Goal: Task Accomplishment & Management: Use online tool/utility

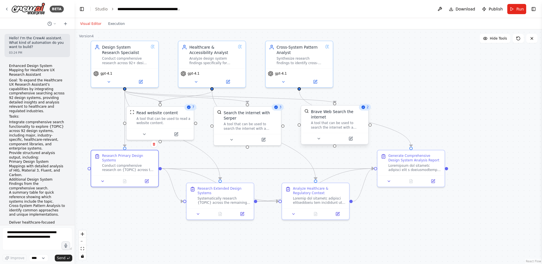
scroll to position [1012, 0]
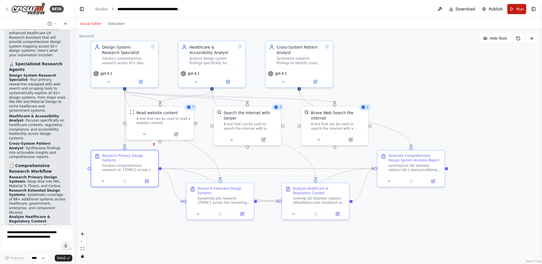
click at [514, 10] on button "Run" at bounding box center [517, 9] width 19 height 10
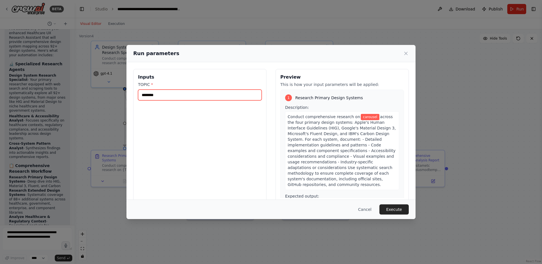
click at [238, 96] on input "********" at bounding box center [200, 95] width 124 height 11
click at [401, 208] on button "Execute" at bounding box center [394, 209] width 29 height 10
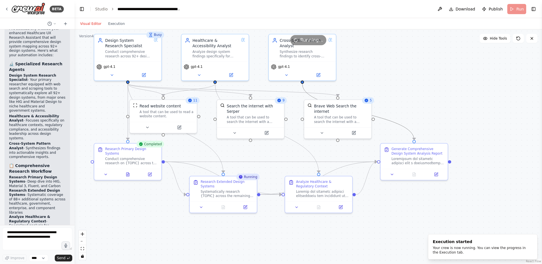
drag, startPoint x: 455, startPoint y: 114, endPoint x: 458, endPoint y: 108, distance: 6.8
click at [458, 108] on div ".deletable-edge-delete-btn { width: 20px; height: 20px; border: 0px solid #ffff…" at bounding box center [309, 146] width 468 height 234
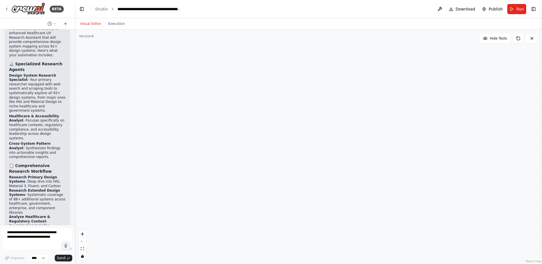
scroll to position [1276, 0]
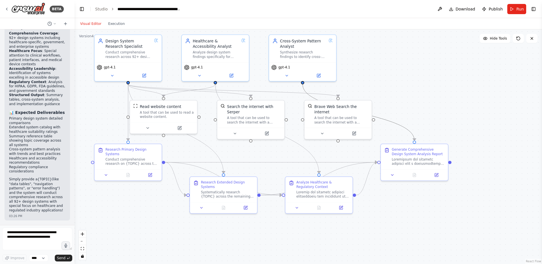
click at [417, 61] on div ".deletable-edge-delete-btn { width: 20px; height: 20px; border: 0px solid #ffff…" at bounding box center [309, 146] width 468 height 234
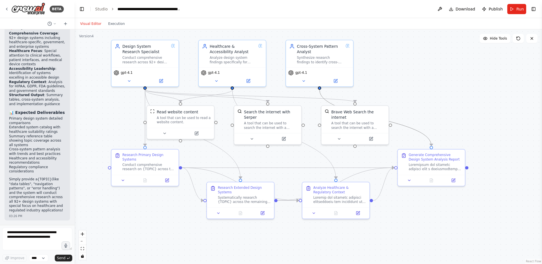
drag, startPoint x: 372, startPoint y: 54, endPoint x: 389, endPoint y: 59, distance: 17.7
click at [389, 59] on div ".deletable-edge-delete-btn { width: 20px; height: 20px; border: 0px solid #ffff…" at bounding box center [309, 146] width 468 height 234
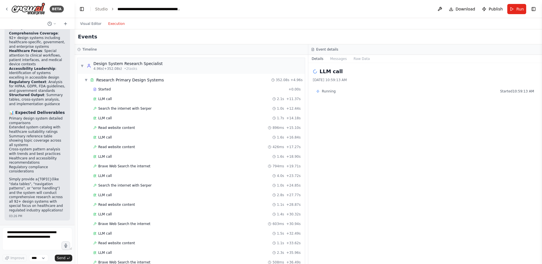
click at [118, 25] on button "Execution" at bounding box center [116, 23] width 23 height 7
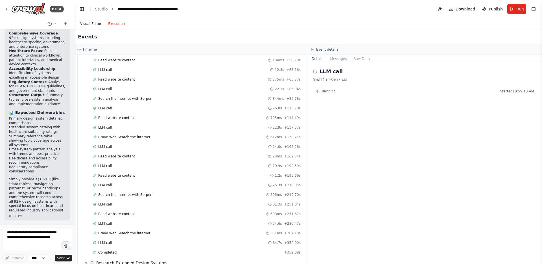
click at [93, 23] on button "Visual Editor" at bounding box center [91, 23] width 28 height 7
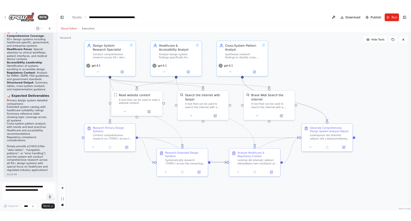
scroll to position [1012, 0]
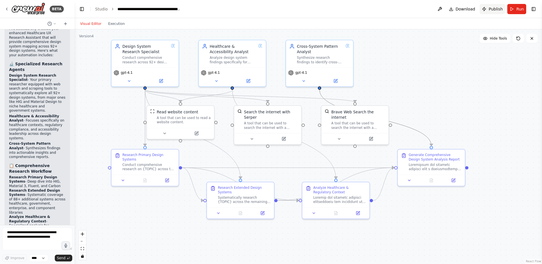
click at [498, 8] on span "Publish" at bounding box center [496, 9] width 14 height 6
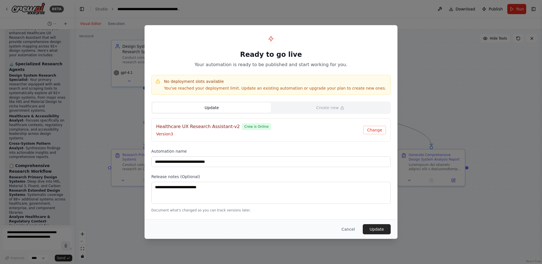
click at [336, 128] on div "Healthcare UX Research Assistant-v2 Crew is Online" at bounding box center [259, 126] width 207 height 7
click at [199, 129] on h4 "Healthcare UX Research Assistant-v2" at bounding box center [198, 126] width 84 height 7
click at [378, 130] on button "Change" at bounding box center [375, 130] width 23 height 8
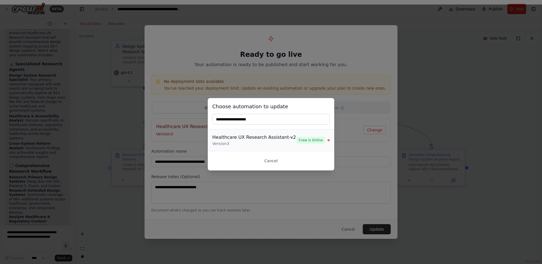
click at [241, 138] on div "Healthcare UX Research Assistant-v2" at bounding box center [254, 137] width 84 height 7
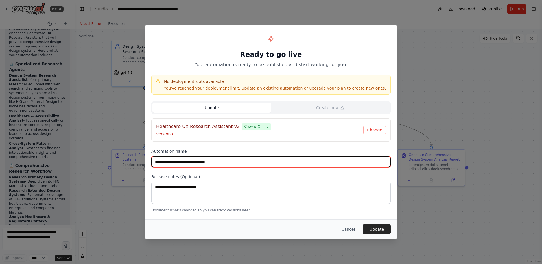
drag, startPoint x: 201, startPoint y: 162, endPoint x: 280, endPoint y: 162, distance: 79.4
click at [280, 163] on input "**********" at bounding box center [271, 161] width 240 height 11
type input "**********"
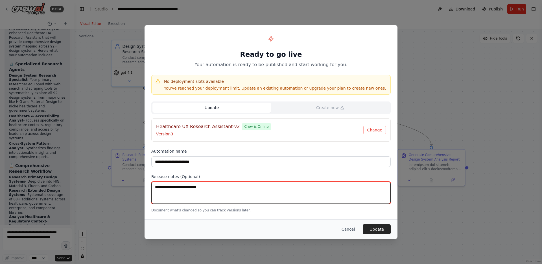
click at [245, 199] on textarea at bounding box center [271, 193] width 240 height 22
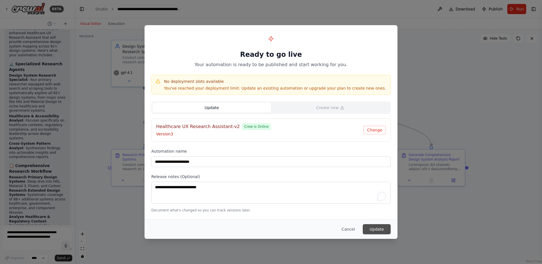
click at [378, 230] on button "Update" at bounding box center [377, 229] width 28 height 10
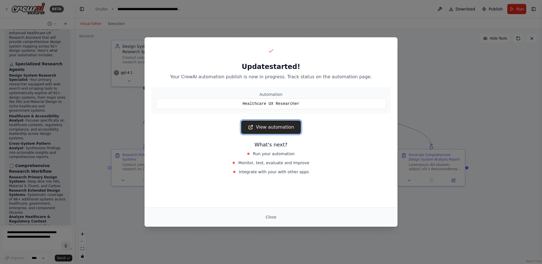
click at [268, 126] on link "View automation" at bounding box center [271, 127] width 60 height 14
click at [273, 217] on button "Close" at bounding box center [271, 217] width 20 height 10
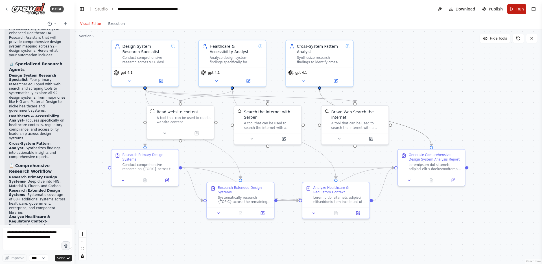
click at [518, 9] on span "Run" at bounding box center [521, 9] width 8 height 6
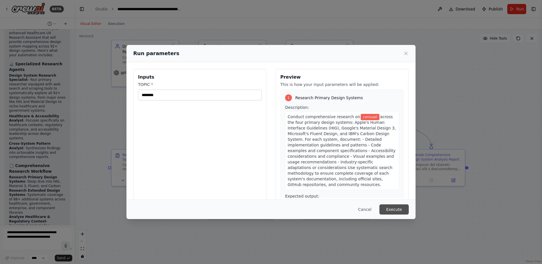
click at [395, 208] on button "Execute" at bounding box center [394, 209] width 29 height 10
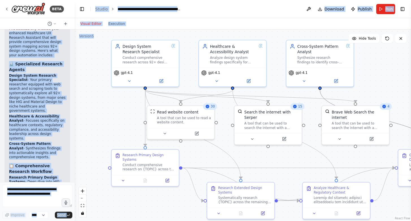
drag, startPoint x: 86, startPoint y: 37, endPoint x: 93, endPoint y: 34, distance: 7.6
click at [93, 34] on div "BETA Hello! I'm the CrewAI assistant. What kind of automation do you want to bu…" at bounding box center [205, 110] width 411 height 221
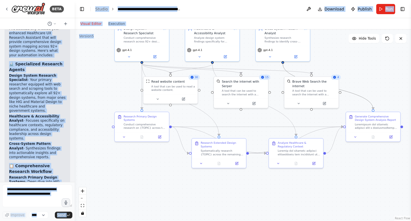
drag, startPoint x: 306, startPoint y: 148, endPoint x: 281, endPoint y: 128, distance: 31.7
click at [281, 128] on div ".deletable-edge-delete-btn { width: 20px; height: 20px; border: 0px solid #ffff…" at bounding box center [243, 124] width 336 height 191
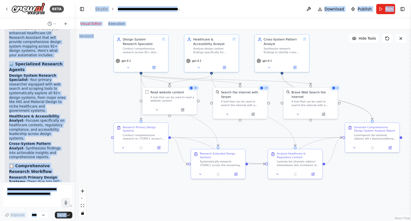
click at [363, 69] on div ".deletable-edge-delete-btn { width: 20px; height: 20px; border: 0px solid #ffff…" at bounding box center [243, 124] width 336 height 191
click at [359, 70] on div ".deletable-edge-delete-btn { width: 20px; height: 20px; border: 0px solid #ffff…" at bounding box center [243, 124] width 336 height 191
click at [346, 57] on div ".deletable-edge-delete-btn { width: 20px; height: 20px; border: 0px solid #ffff…" at bounding box center [243, 124] width 336 height 191
click at [89, 64] on div ".deletable-edge-delete-btn { width: 20px; height: 20px; border: 0px solid #ffff…" at bounding box center [243, 124] width 336 height 191
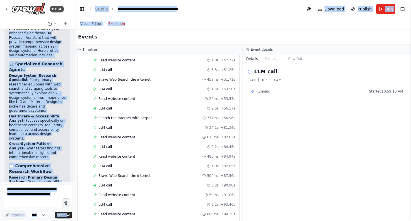
click at [121, 23] on button "Execution" at bounding box center [116, 23] width 23 height 7
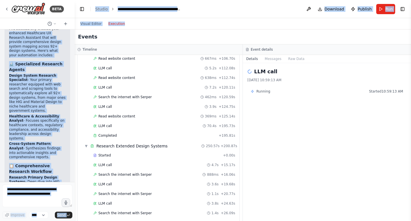
scroll to position [1009, 0]
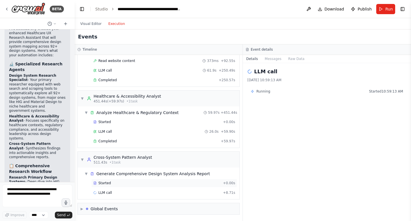
click at [134, 186] on div "Started + 0.00s" at bounding box center [164, 183] width 146 height 8
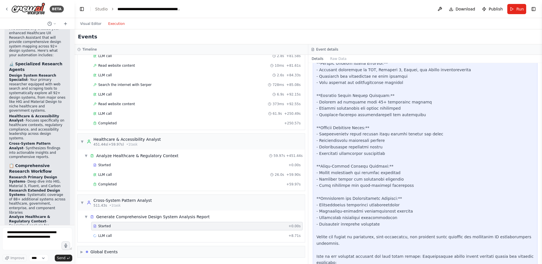
scroll to position [176, 0]
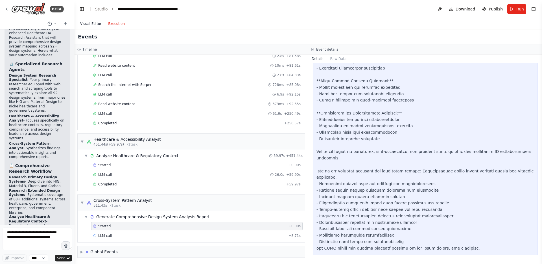
click at [95, 21] on button "Visual Editor" at bounding box center [91, 23] width 28 height 7
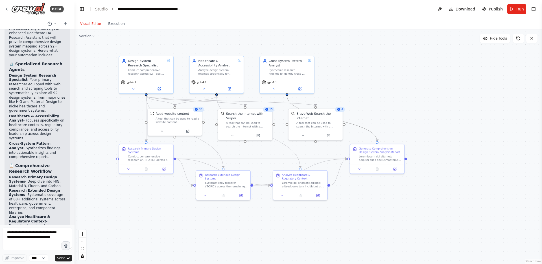
drag, startPoint x: 393, startPoint y: 82, endPoint x: 392, endPoint y: 106, distance: 23.5
click at [392, 106] on div ".deletable-edge-delete-btn { width: 20px; height: 20px; border: 0px solid #ffff…" at bounding box center [309, 146] width 468 height 234
click at [115, 24] on button "Execution" at bounding box center [116, 23] width 23 height 7
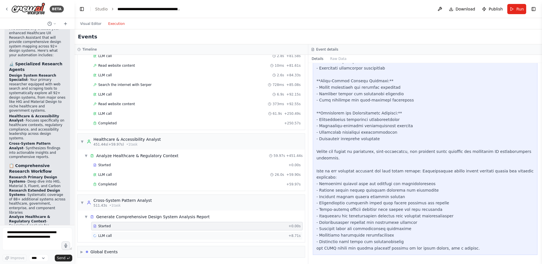
click at [120, 235] on div "LLM call + 8.71s" at bounding box center [197, 235] width 208 height 5
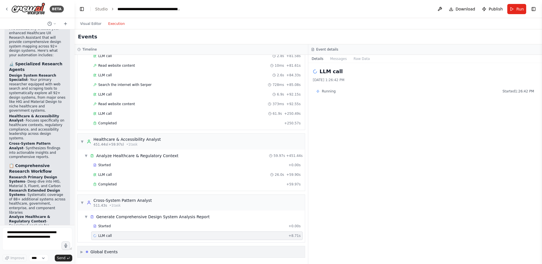
click at [120, 251] on div "▶ Global Events" at bounding box center [191, 251] width 227 height 11
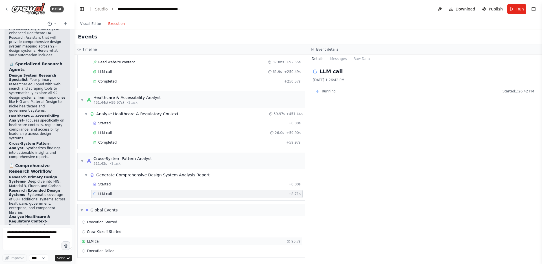
click at [105, 241] on div "LLM call 95.7s" at bounding box center [191, 241] width 219 height 5
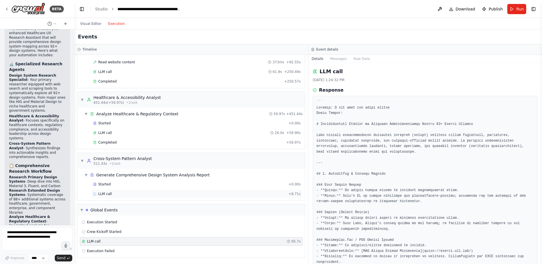
click at [127, 194] on div "LLM call + 8.71s" at bounding box center [197, 194] width 208 height 5
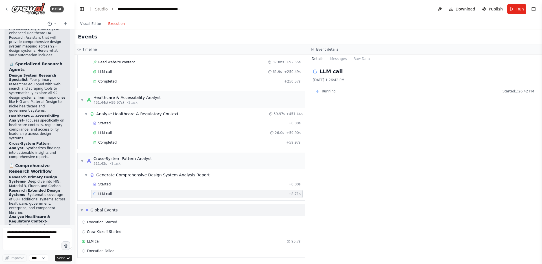
click at [110, 210] on div "Global Events" at bounding box center [103, 210] width 27 height 6
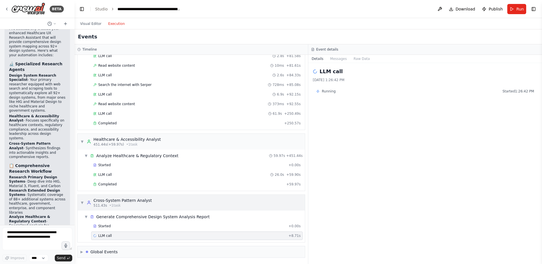
scroll to position [966, 0]
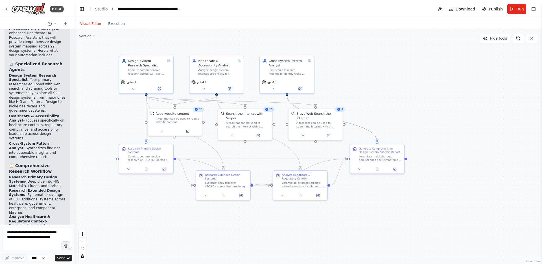
click at [86, 22] on button "Visual Editor" at bounding box center [91, 23] width 28 height 7
click at [114, 24] on button "Execution" at bounding box center [116, 23] width 23 height 7
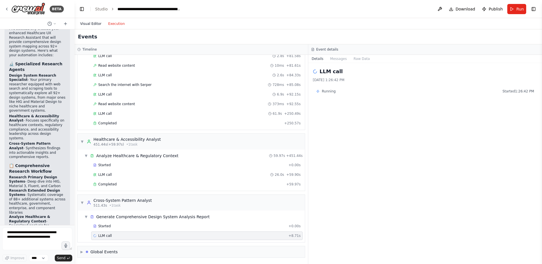
click at [92, 24] on button "Visual Editor" at bounding box center [91, 23] width 28 height 7
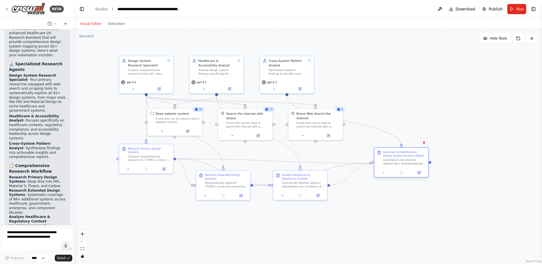
drag, startPoint x: 373, startPoint y: 156, endPoint x: 395, endPoint y: 161, distance: 22.8
click at [395, 161] on div at bounding box center [404, 161] width 43 height 7
click at [380, 174] on button at bounding box center [383, 172] width 15 height 5
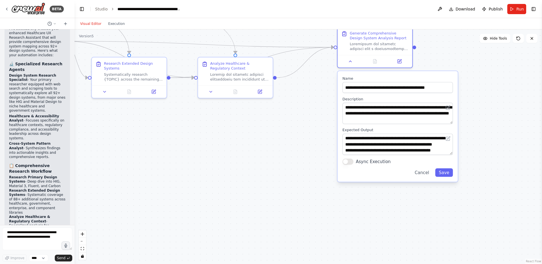
drag, startPoint x: 504, startPoint y: 181, endPoint x: 489, endPoint y: 75, distance: 106.7
click at [489, 75] on div ".deletable-edge-delete-btn { width: 20px; height: 20px; border: 0px solid #ffff…" at bounding box center [309, 146] width 468 height 234
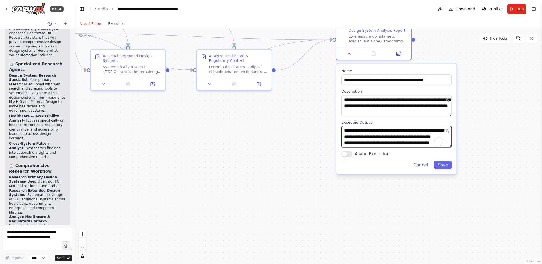
click at [407, 132] on textarea "**********" at bounding box center [397, 136] width 110 height 21
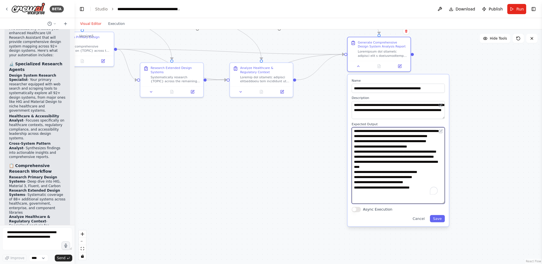
drag, startPoint x: 443, startPoint y: 144, endPoint x: 429, endPoint y: 203, distance: 61.0
click at [429, 203] on textarea "**********" at bounding box center [398, 165] width 93 height 77
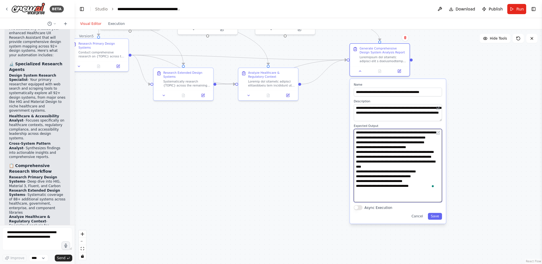
scroll to position [14, 0]
click at [419, 215] on button "Cancel" at bounding box center [417, 216] width 17 height 7
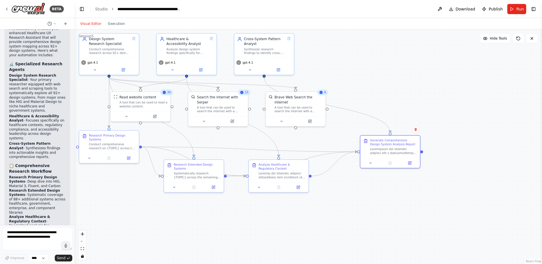
drag, startPoint x: 327, startPoint y: 102, endPoint x: 337, endPoint y: 194, distance: 92.4
click at [337, 194] on div ".deletable-edge-delete-btn { width: 20px; height: 20px; border: 0px solid #ffff…" at bounding box center [309, 146] width 468 height 234
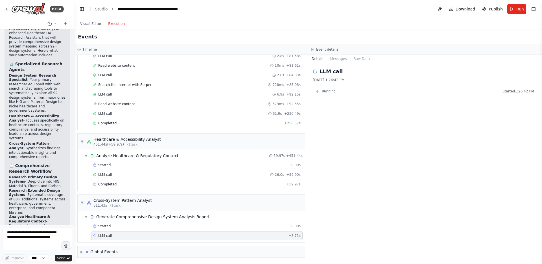
click at [116, 22] on button "Execution" at bounding box center [116, 23] width 23 height 7
click at [185, 235] on div "LLM call + 8.71s" at bounding box center [197, 235] width 208 height 5
click at [184, 225] on div "Started" at bounding box center [189, 226] width 193 height 5
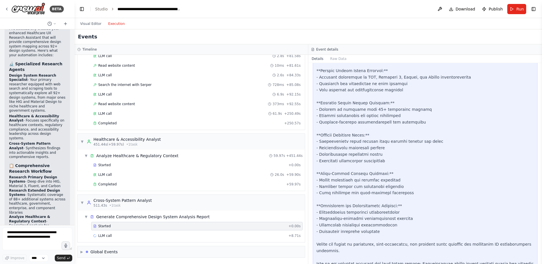
scroll to position [176, 0]
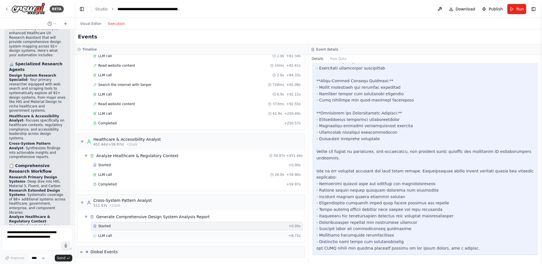
click at [114, 236] on div "LLM call + 8.71s" at bounding box center [197, 235] width 208 height 5
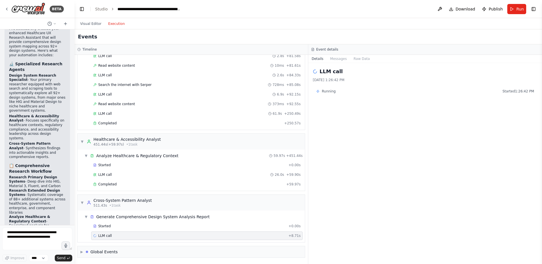
click at [118, 236] on div "LLM call + 8.71s" at bounding box center [197, 235] width 208 height 5
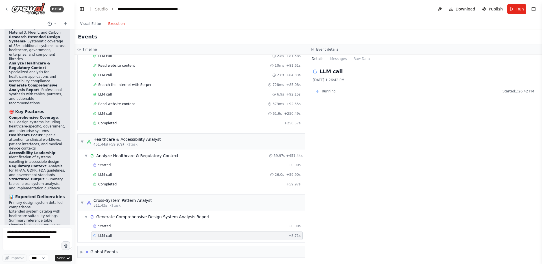
scroll to position [1276, 0]
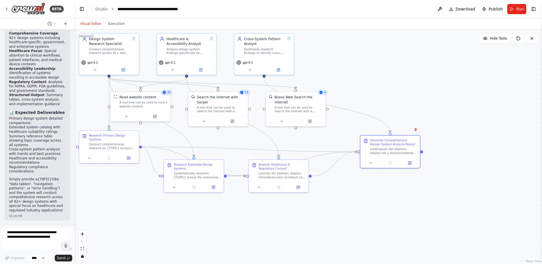
click at [90, 21] on button "Visual Editor" at bounding box center [91, 23] width 28 height 7
click at [175, 69] on button at bounding box center [172, 69] width 27 height 6
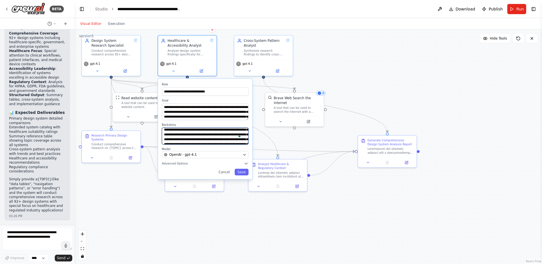
scroll to position [0, 0]
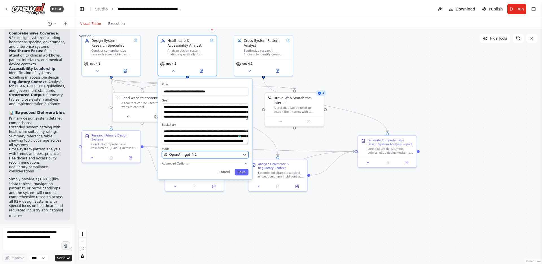
click at [183, 156] on span "OpenAI - gpt-4.1" at bounding box center [183, 154] width 28 height 5
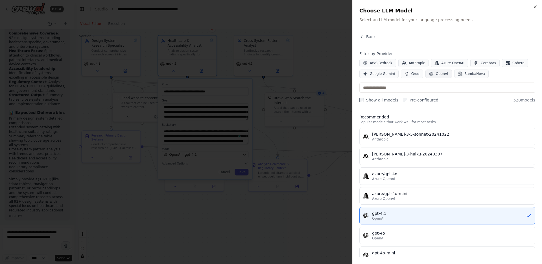
click at [440, 74] on span "OpenAI" at bounding box center [442, 73] width 12 height 5
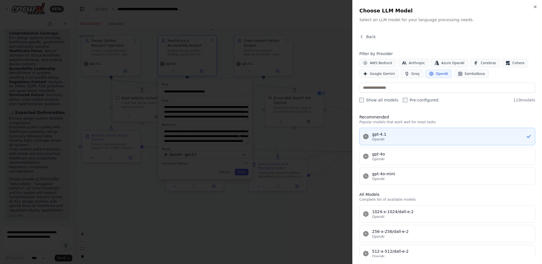
click at [386, 138] on div "OpenAI" at bounding box center [449, 139] width 154 height 5
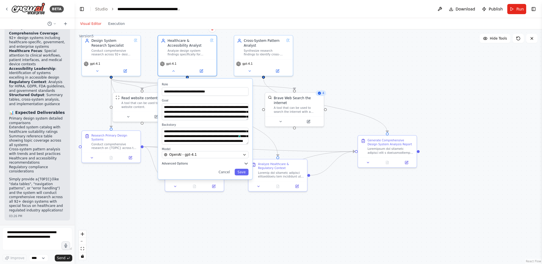
click at [245, 165] on icon "button" at bounding box center [246, 163] width 5 height 5
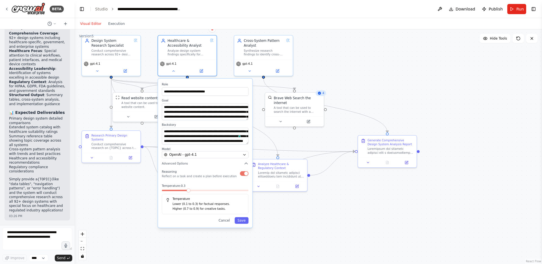
click at [244, 173] on button "button" at bounding box center [244, 173] width 8 height 5
click at [243, 219] on button "Save" at bounding box center [242, 220] width 14 height 7
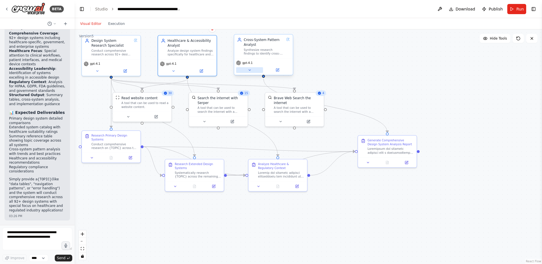
click at [251, 69] on icon at bounding box center [250, 70] width 4 height 4
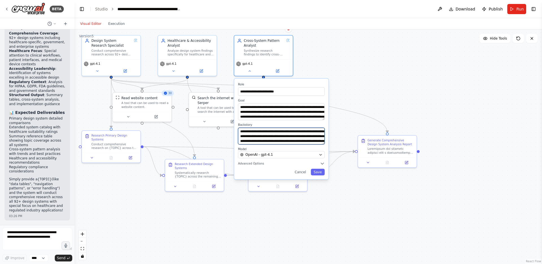
click at [288, 134] on textarea "**********" at bounding box center [281, 136] width 87 height 17
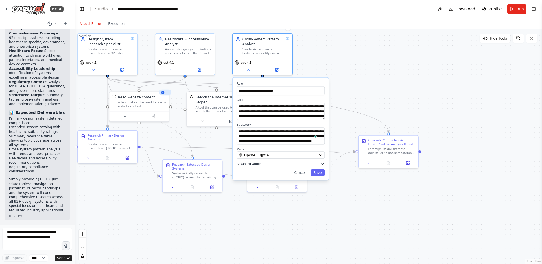
click at [321, 163] on icon "button" at bounding box center [322, 163] width 5 height 5
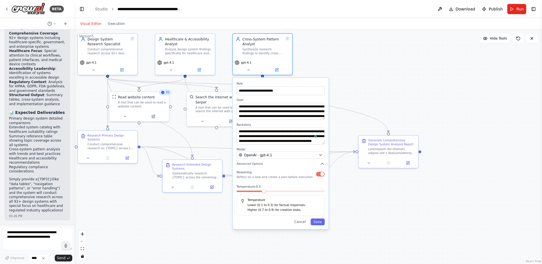
click at [321, 176] on button "button" at bounding box center [320, 173] width 9 height 5
click at [319, 223] on button "Save" at bounding box center [318, 221] width 14 height 7
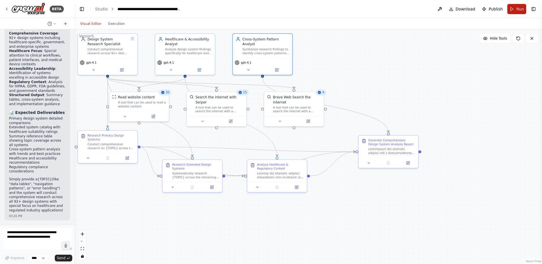
click at [518, 8] on span "Run" at bounding box center [521, 9] width 8 height 6
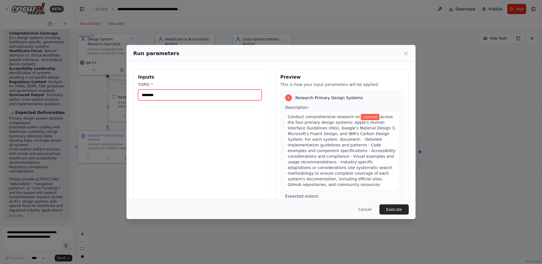
click at [224, 95] on input "********" at bounding box center [200, 95] width 124 height 11
click at [394, 209] on button "Execute" at bounding box center [394, 209] width 29 height 10
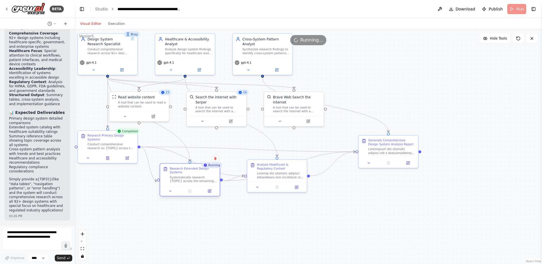
drag, startPoint x: 189, startPoint y: 178, endPoint x: 186, endPoint y: 181, distance: 4.2
click at [186, 181] on div "Research Extended Design Systems Systematically research {TOPIC} across the rem…" at bounding box center [190, 175] width 60 height 22
click at [126, 116] on icon at bounding box center [125, 116] width 4 height 4
click at [206, 121] on button at bounding box center [202, 120] width 27 height 6
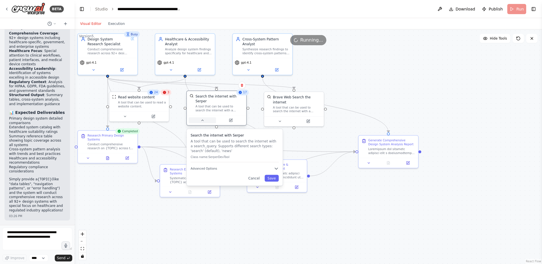
click at [205, 121] on button at bounding box center [202, 120] width 27 height 6
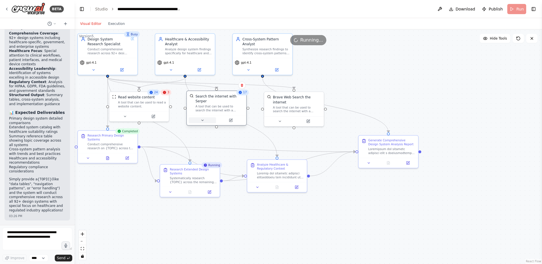
click at [205, 121] on button at bounding box center [202, 120] width 27 height 6
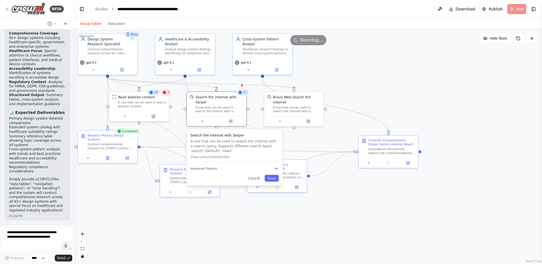
click at [217, 171] on div "Search the internet with Serper A tool that can be used to search the internet …" at bounding box center [235, 157] width 96 height 56
click at [226, 170] on button "Advanced Options" at bounding box center [235, 168] width 88 height 5
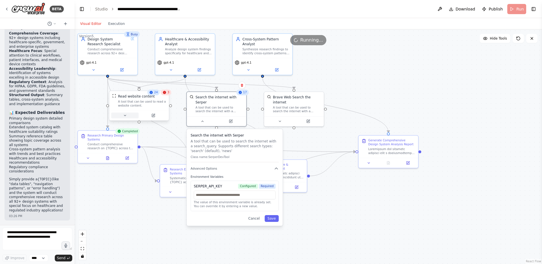
click at [128, 116] on button at bounding box center [124, 115] width 27 height 6
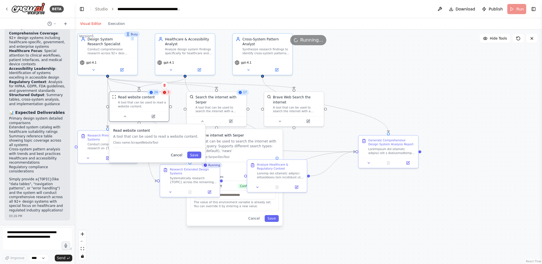
click at [176, 158] on button "Cancel" at bounding box center [176, 154] width 17 height 7
click at [203, 121] on icon at bounding box center [203, 120] width 4 height 4
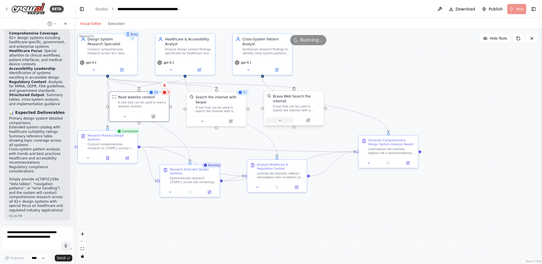
click at [278, 118] on icon at bounding box center [280, 120] width 4 height 4
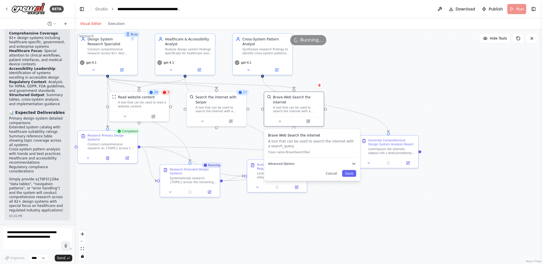
click at [281, 163] on span "Advanced Options" at bounding box center [281, 164] width 27 height 4
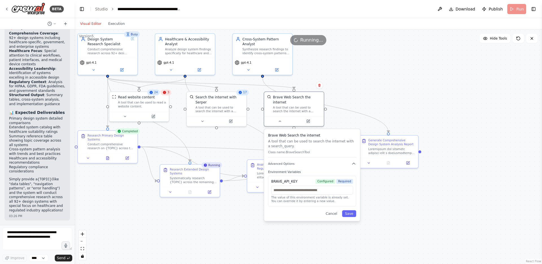
click at [389, 100] on div ".deletable-edge-delete-btn { width: 20px; height: 20px; border: 0px solid #ffff…" at bounding box center [309, 146] width 468 height 234
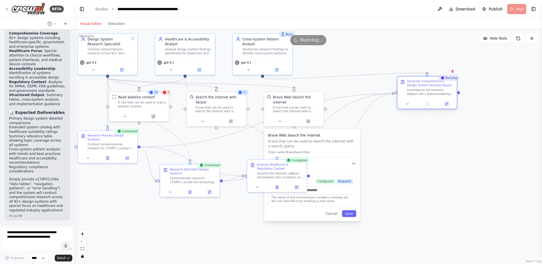
drag, startPoint x: 380, startPoint y: 144, endPoint x: 413, endPoint y: 88, distance: 65.0
click at [418, 84] on div "Generate Comprehensive Design System Analysis Report" at bounding box center [430, 83] width 47 height 8
click at [332, 214] on button "Cancel" at bounding box center [331, 213] width 17 height 7
click at [167, 93] on div "3" at bounding box center [166, 93] width 10 height 6
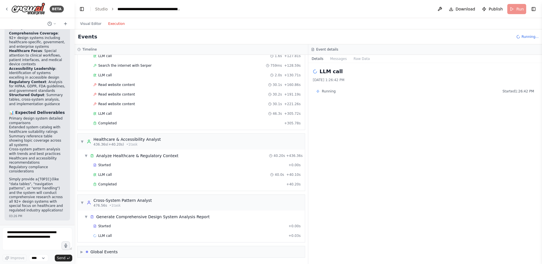
click at [115, 26] on button "Execution" at bounding box center [116, 23] width 23 height 7
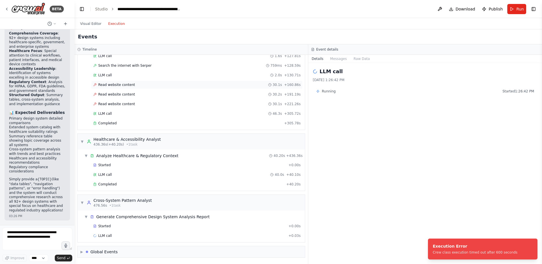
click at [134, 83] on div "Read website content 30.1s + 160.86s" at bounding box center [197, 84] width 208 height 5
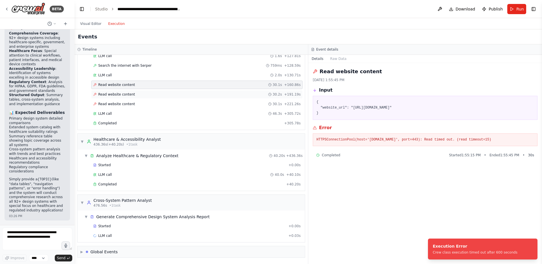
click at [134, 91] on div "Read website content 30.2s + 191.19s" at bounding box center [197, 94] width 212 height 8
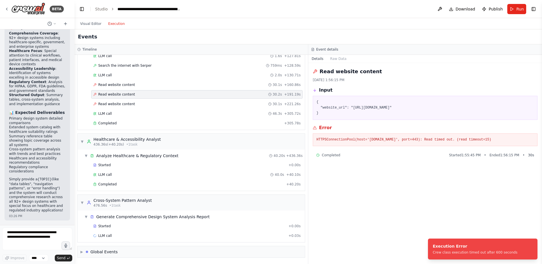
click at [137, 97] on div "Read website content 30.2s + 191.19s" at bounding box center [197, 94] width 212 height 8
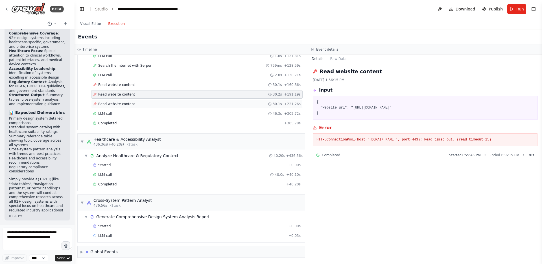
click at [129, 106] on span "Read website content" at bounding box center [116, 104] width 37 height 5
click at [95, 24] on button "Visual Editor" at bounding box center [91, 23] width 28 height 7
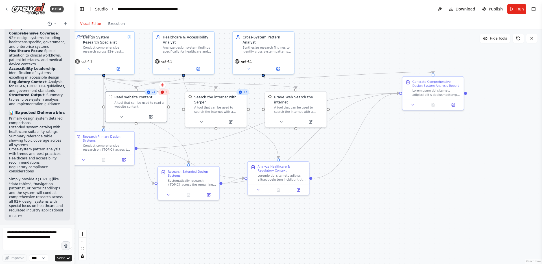
click at [102, 9] on link "Studio" at bounding box center [101, 9] width 13 height 5
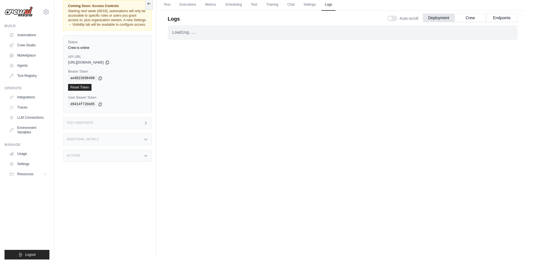
scroll to position [4, 0]
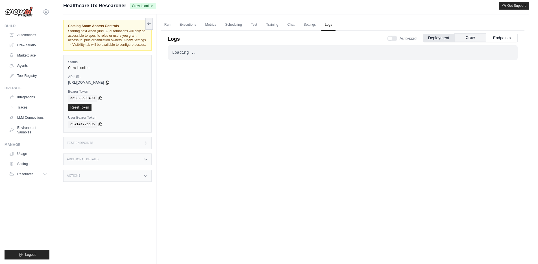
click at [476, 39] on button "Crew" at bounding box center [471, 37] width 32 height 8
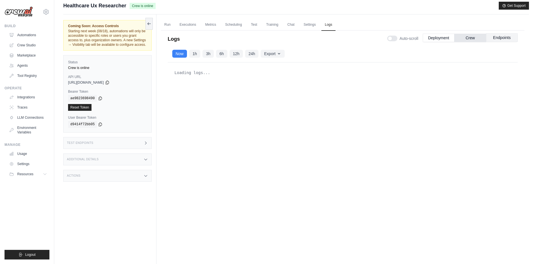
click at [500, 38] on button "Endpoints" at bounding box center [502, 37] width 32 height 8
click at [434, 38] on button "Deployment" at bounding box center [439, 37] width 32 height 8
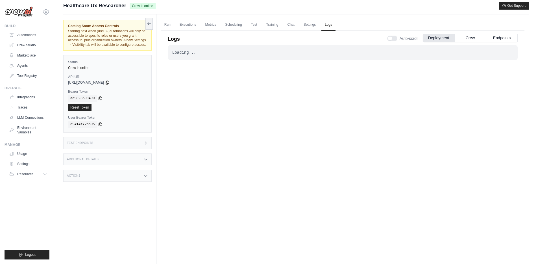
scroll to position [0, 0]
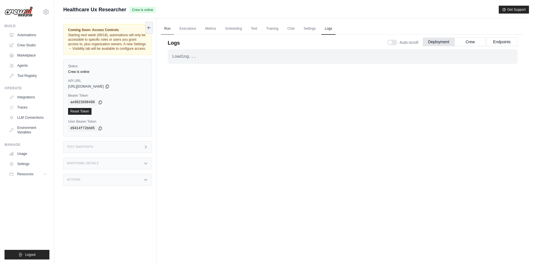
click at [168, 27] on link "Run" at bounding box center [167, 29] width 13 height 12
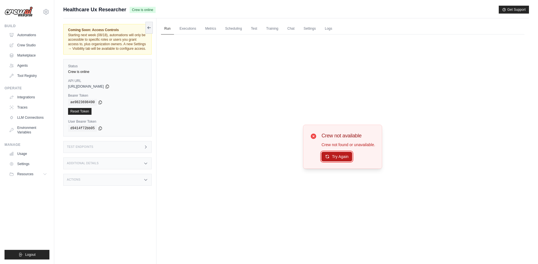
click at [333, 156] on button "Try Again" at bounding box center [336, 157] width 31 height 10
click at [290, 105] on div "Crew not available Crew not found or unavailable. Try Again" at bounding box center [343, 146] width 364 height 224
click at [340, 160] on button "Try Again" at bounding box center [336, 157] width 31 height 10
click at [184, 28] on link "Executions" at bounding box center [187, 29] width 23 height 12
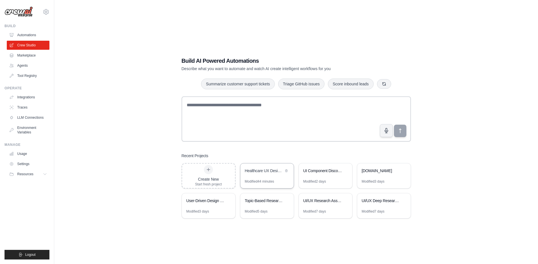
click at [267, 174] on div "Healthcare UX Design System Research Assistant" at bounding box center [266, 171] width 53 height 16
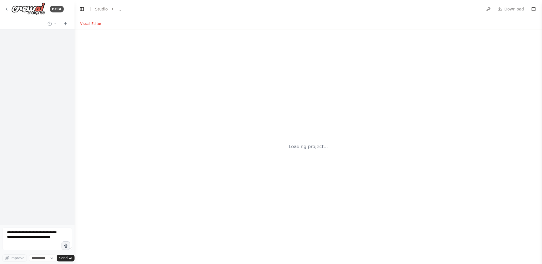
select select "****"
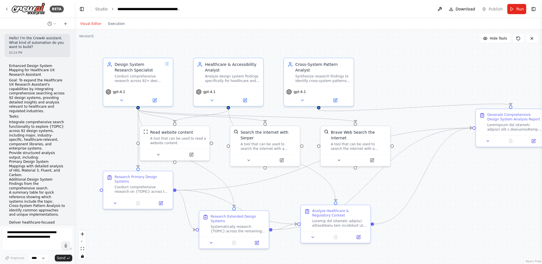
scroll to position [1294, 0]
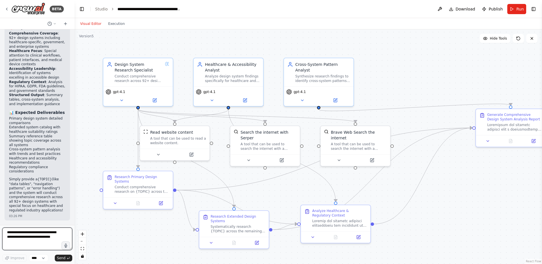
click at [31, 234] on textarea at bounding box center [37, 238] width 70 height 23
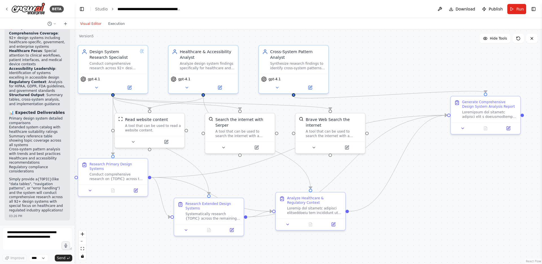
drag, startPoint x: 481, startPoint y: 175, endPoint x: 433, endPoint y: 159, distance: 50.3
click at [433, 159] on div ".deletable-edge-delete-btn { width: 20px; height: 20px; border: 0px solid #ffff…" at bounding box center [309, 146] width 468 height 234
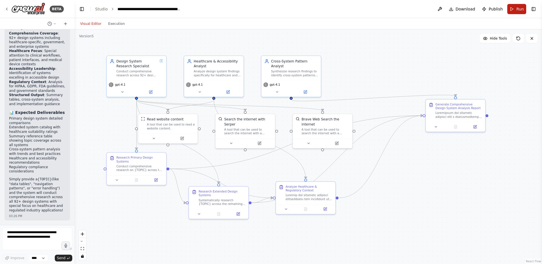
click at [516, 8] on button "Run" at bounding box center [517, 9] width 19 height 10
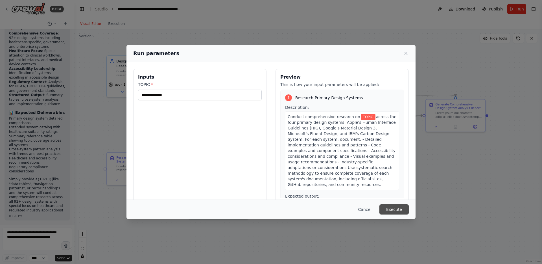
click at [396, 208] on button "Execute" at bounding box center [394, 209] width 29 height 10
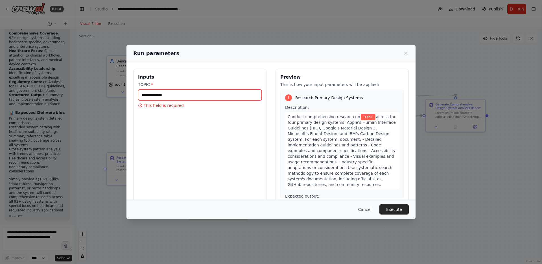
click at [160, 93] on input "TOPIC *" at bounding box center [200, 95] width 124 height 11
click at [175, 97] on input "TOPIC *" at bounding box center [200, 95] width 124 height 11
type input "***"
drag, startPoint x: 167, startPoint y: 96, endPoint x: 97, endPoint y: 96, distance: 69.5
click at [97, 96] on div "Run parameters Inputs TOPIC * *** Preview This is how your input parameters wil…" at bounding box center [271, 132] width 542 height 264
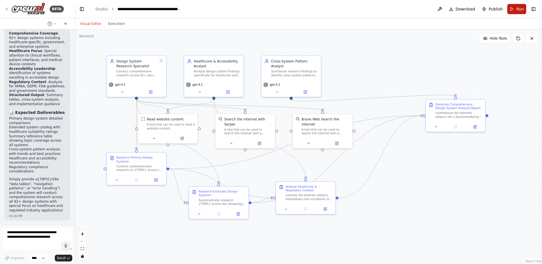
click at [516, 8] on button "Run" at bounding box center [517, 9] width 19 height 10
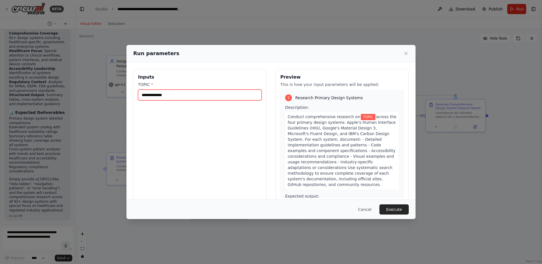
click at [179, 95] on input "TOPIC *" at bounding box center [200, 95] width 124 height 11
paste input "********"
type input "********"
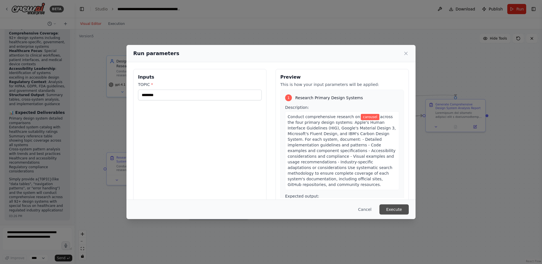
click at [391, 208] on button "Execute" at bounding box center [394, 209] width 29 height 10
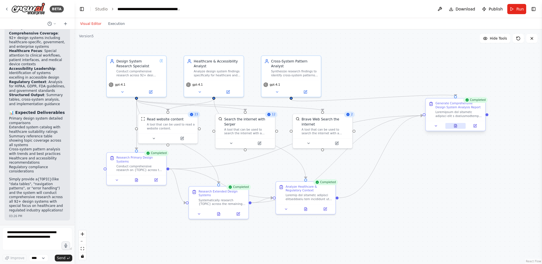
click at [455, 126] on icon at bounding box center [455, 126] width 1 height 0
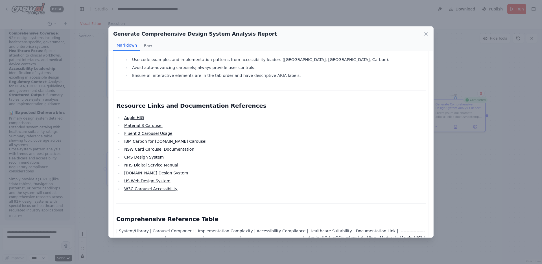
scroll to position [1650, 0]
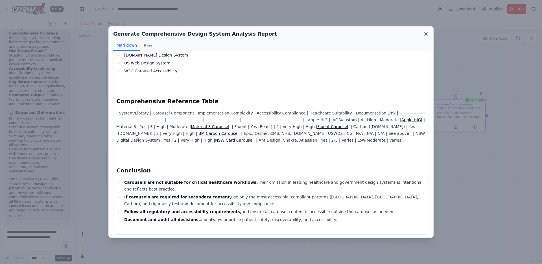
click at [425, 33] on icon at bounding box center [426, 33] width 3 height 3
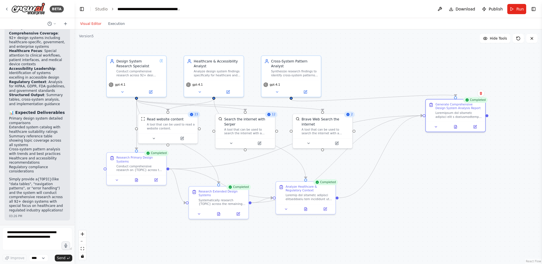
click at [364, 70] on div ".deletable-edge-delete-btn { width: 20px; height: 20px; border: 0px solid #ffff…" at bounding box center [309, 146] width 468 height 234
click at [105, 9] on link "Studio" at bounding box center [101, 9] width 13 height 5
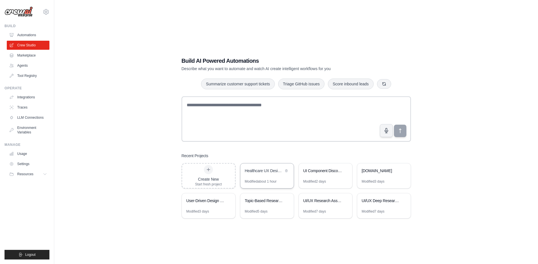
click at [255, 173] on div "Healthcare UX Design System Research Assistant" at bounding box center [264, 171] width 39 height 6
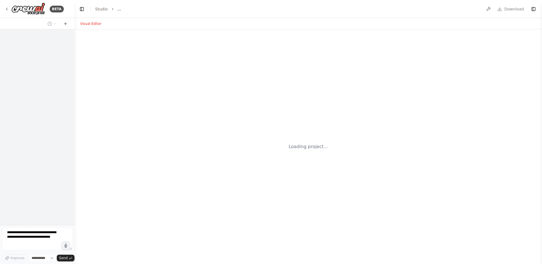
select select "****"
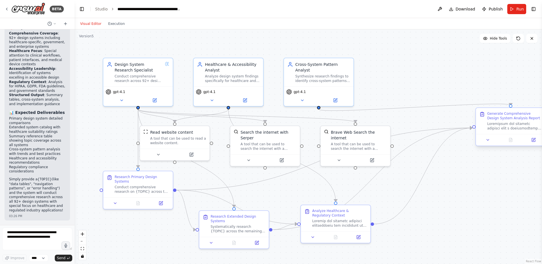
scroll to position [1276, 0]
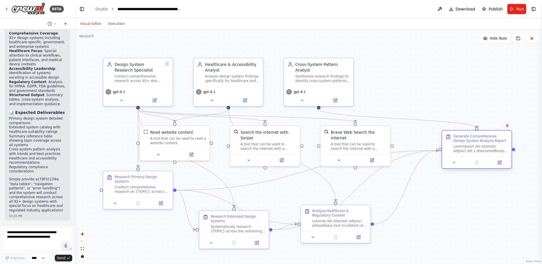
drag, startPoint x: 506, startPoint y: 124, endPoint x: 470, endPoint y: 145, distance: 42.2
click at [470, 145] on div at bounding box center [481, 148] width 55 height 9
click at [34, 233] on textarea at bounding box center [37, 238] width 70 height 23
click at [532, 10] on button "Toggle Right Sidebar" at bounding box center [534, 9] width 8 height 8
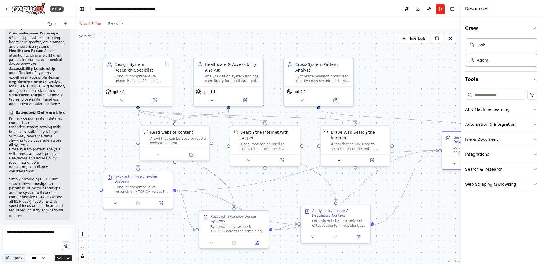
click at [494, 140] on button "File & Document" at bounding box center [502, 139] width 72 height 15
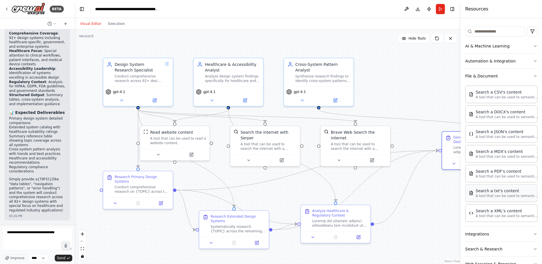
scroll to position [80, 0]
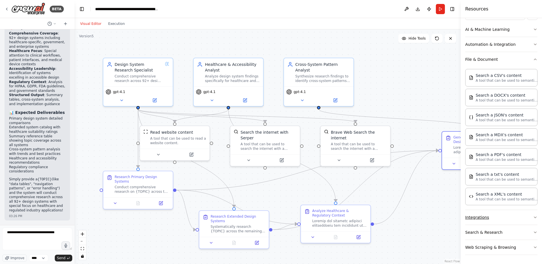
click at [494, 217] on button "Integrations" at bounding box center [502, 217] width 72 height 15
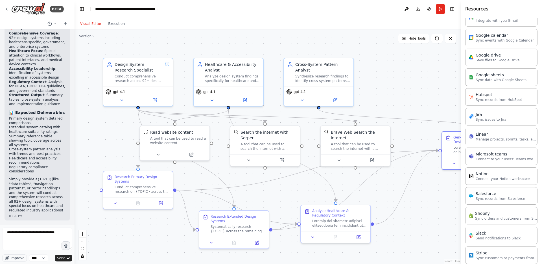
scroll to position [411, 0]
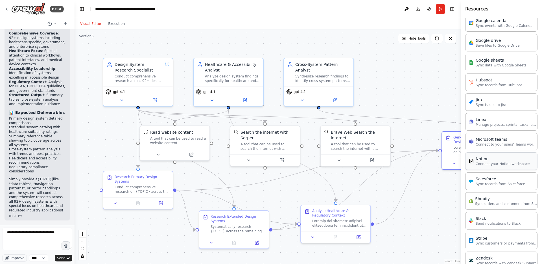
click at [491, 164] on p "Connect your Notion workspace" at bounding box center [503, 164] width 54 height 5
drag, startPoint x: 440, startPoint y: 214, endPoint x: 396, endPoint y: 193, distance: 49.3
click at [395, 197] on div "Connect your Notion workspace" at bounding box center [401, 199] width 56 height 5
click at [383, 205] on icon at bounding box center [381, 205] width 5 height 5
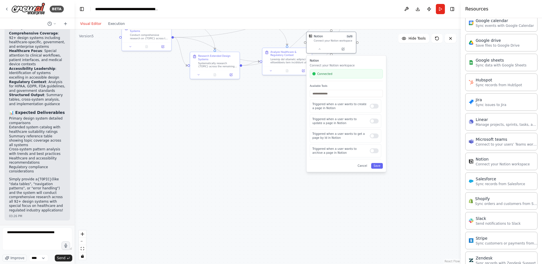
drag, startPoint x: 442, startPoint y: 207, endPoint x: 384, endPoint y: 76, distance: 143.0
click at [376, 45] on div ".deletable-edge-delete-btn { width: 20px; height: 20px; border: 0px solid #ffff…" at bounding box center [268, 146] width 386 height 234
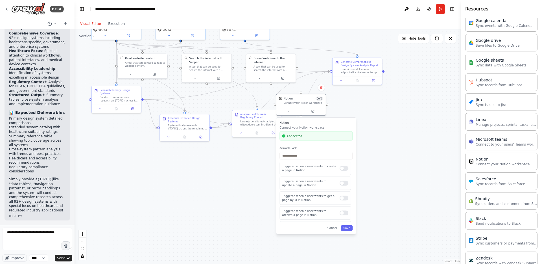
drag, startPoint x: 402, startPoint y: 59, endPoint x: 342, endPoint y: 121, distance: 86.7
click at [371, 124] on div ".deletable-edge-delete-btn { width: 20px; height: 20px; border: 0px solid #ffff…" at bounding box center [268, 146] width 386 height 234
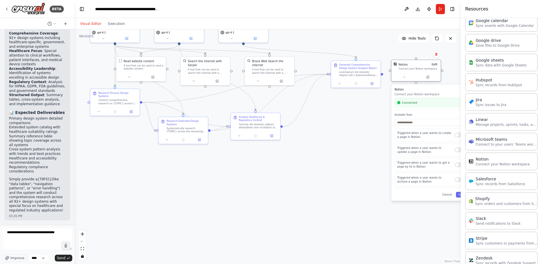
drag, startPoint x: 310, startPoint y: 109, endPoint x: 408, endPoint y: 73, distance: 103.9
click at [413, 70] on div "Connect your Notion workspace" at bounding box center [419, 68] width 40 height 3
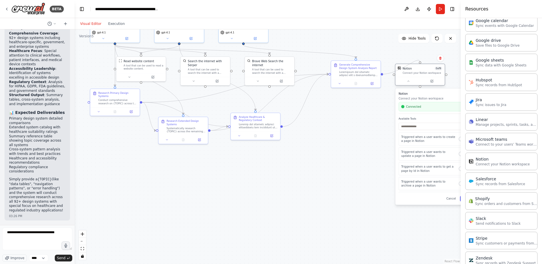
drag, startPoint x: 382, startPoint y: 73, endPoint x: 421, endPoint y: 64, distance: 39.7
click at [345, 64] on div "Read website content A tool that can be used to read a website content. Search …" at bounding box center [207, 71] width 275 height 167
drag, startPoint x: 382, startPoint y: 73, endPoint x: 429, endPoint y: 75, distance: 47.5
click at [345, 75] on div "Read website content A tool that can be used to read a website content. Search …" at bounding box center [207, 71] width 275 height 167
drag, startPoint x: 419, startPoint y: 62, endPoint x: 382, endPoint y: 73, distance: 38.5
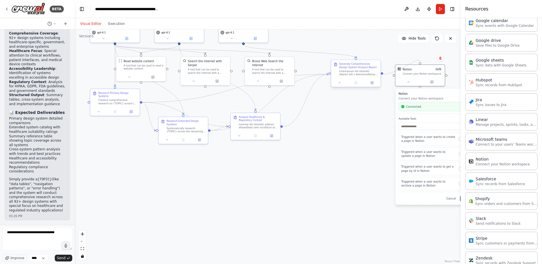
click at [345, 73] on div "Read website content A tool that can be used to read a website content. Search …" at bounding box center [207, 71] width 275 height 167
click at [440, 142] on p "Triggered when a user wants to create a page in Notion" at bounding box center [428, 139] width 54 height 8
click at [459, 140] on div at bounding box center [463, 138] width 9 height 5
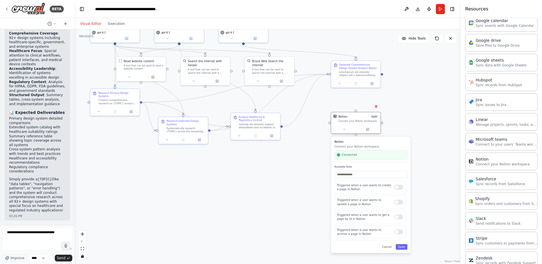
drag, startPoint x: 420, startPoint y: 80, endPoint x: 356, endPoint y: 127, distance: 80.0
click at [356, 127] on div at bounding box center [356, 129] width 46 height 5
click at [393, 206] on div "Triggered when a user wants to update a page in Notion" at bounding box center [369, 201] width 71 height 13
click at [397, 187] on div at bounding box center [399, 187] width 9 height 5
click at [398, 203] on div at bounding box center [399, 201] width 9 height 5
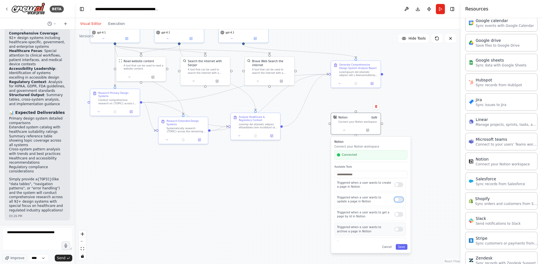
scroll to position [11, 0]
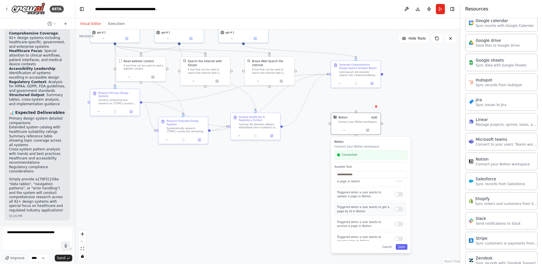
click at [396, 211] on div "Triggered when a user wants to get a page by Id in Notion" at bounding box center [369, 208] width 71 height 13
click at [404, 248] on button "Save" at bounding box center [402, 247] width 12 height 6
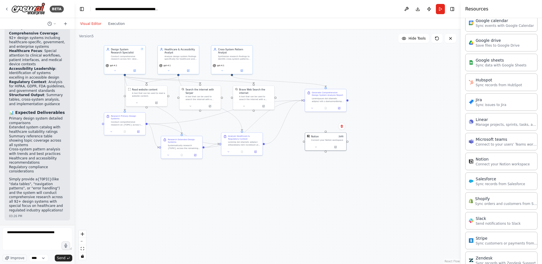
drag, startPoint x: 327, startPoint y: 40, endPoint x: 306, endPoint y: 59, distance: 27.8
click at [306, 59] on div ".deletable-edge-delete-btn { width: 20px; height: 20px; border: 0px solid #ffff…" at bounding box center [268, 146] width 386 height 234
drag, startPoint x: 125, startPoint y: 74, endPoint x: 329, endPoint y: 132, distance: 211.9
click at [316, 132] on div "Read website content A tool that can be used to read a website content. Search …" at bounding box center [201, 97] width 229 height 139
drag, startPoint x: 323, startPoint y: 97, endPoint x: 343, endPoint y: 101, distance: 19.7
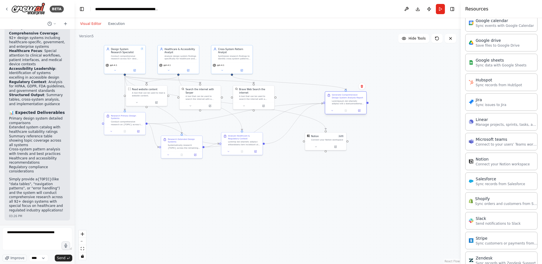
click at [343, 101] on div at bounding box center [348, 102] width 32 height 5
click at [320, 121] on icon "Edge from 656febc8-6f24-44c0-80df-8d86617b2c44 to fd8754f5-a6a9-46c9-9077-ce8aa…" at bounding box center [225, 103] width 201 height 54
click at [226, 103] on icon at bounding box center [225, 102] width 3 height 3
drag, startPoint x: 368, startPoint y: 103, endPoint x: 304, endPoint y: 143, distance: 75.5
click at [304, 143] on div ".deletable-edge-delete-btn { width: 20px; height: 20px; border: 0px solid #ffff…" at bounding box center [268, 146] width 386 height 234
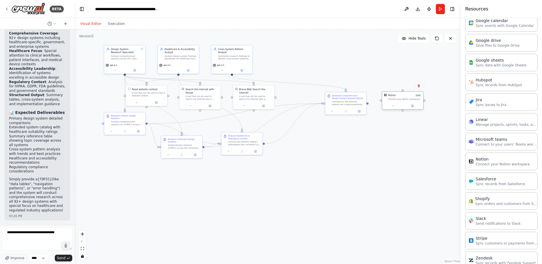
drag, startPoint x: 327, startPoint y: 138, endPoint x: 405, endPoint y: 99, distance: 86.9
click at [405, 99] on div "Connect your Notion workspace" at bounding box center [404, 99] width 33 height 3
drag, startPoint x: 367, startPoint y: 103, endPoint x: 404, endPoint y: 93, distance: 37.8
click at [316, 93] on div "Read website content A tool that can be used to read a website content. Search …" at bounding box center [201, 97] width 229 height 139
drag, startPoint x: 405, startPoint y: 100, endPoint x: 358, endPoint y: 150, distance: 69.1
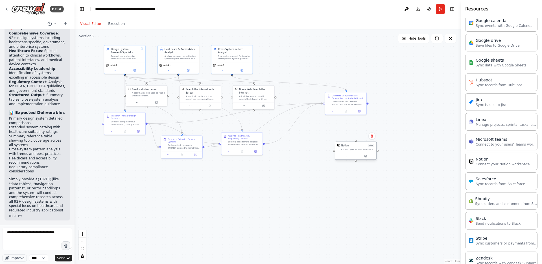
click at [358, 150] on div "Connect your Notion workspace" at bounding box center [358, 149] width 33 height 3
click at [33, 243] on textarea "**********" at bounding box center [37, 238] width 70 height 23
type textarea "**********"
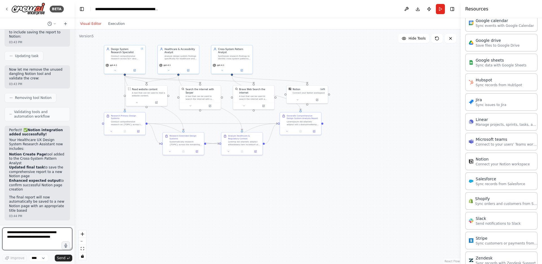
scroll to position [1649, 0]
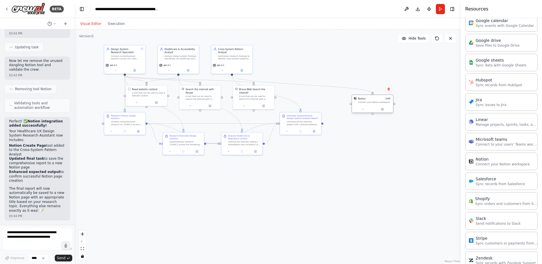
drag, startPoint x: 306, startPoint y: 95, endPoint x: 372, endPoint y: 103, distance: 66.7
click at [372, 103] on div "Notion 1 of 9 Connect your Notion workspace" at bounding box center [372, 100] width 41 height 11
click at [362, 108] on icon at bounding box center [363, 109] width 3 height 3
click at [371, 76] on div ".deletable-edge-delete-btn { width: 20px; height: 20px; border: 0px solid #ffff…" at bounding box center [268, 146] width 386 height 234
click at [421, 97] on div ".deletable-edge-delete-btn { width: 20px; height: 20px; border: 0px solid #ffff…" at bounding box center [268, 146] width 386 height 234
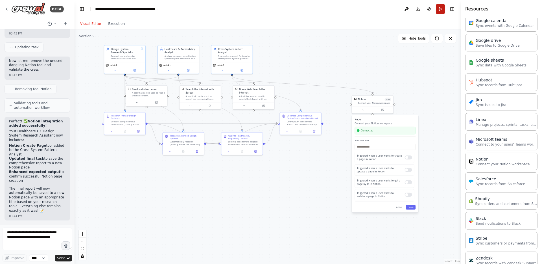
click at [441, 8] on button "Run" at bounding box center [440, 9] width 9 height 10
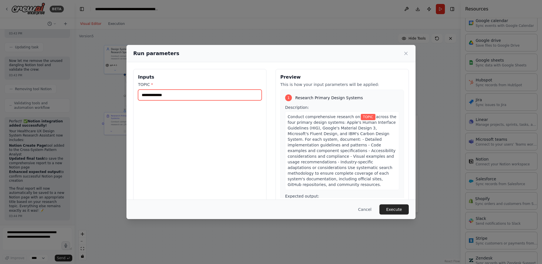
click at [156, 94] on input "TOPIC *" at bounding box center [200, 95] width 124 height 11
click at [166, 97] on input "TOPIC *" at bounding box center [200, 95] width 124 height 11
type input "********"
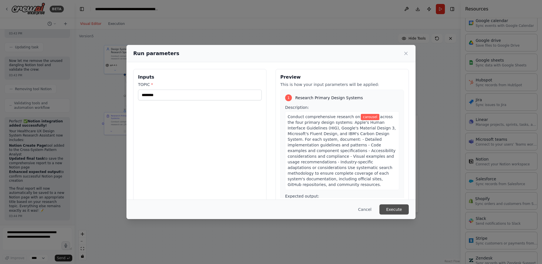
click at [397, 209] on button "Execute" at bounding box center [394, 209] width 29 height 10
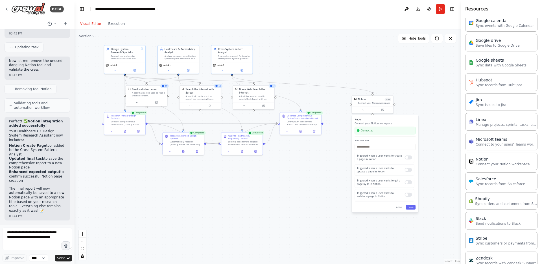
click at [390, 77] on div ".deletable-edge-delete-btn { width: 20px; height: 20px; border: 0px solid #ffff…" at bounding box center [268, 146] width 386 height 234
click at [394, 79] on div ".deletable-edge-delete-btn { width: 20px; height: 20px; border: 0px solid #ffff…" at bounding box center [268, 146] width 386 height 234
click at [385, 109] on button at bounding box center [382, 109] width 19 height 4
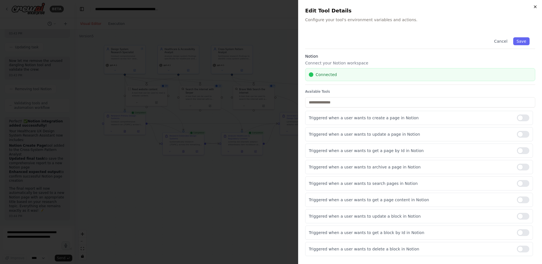
click at [536, 7] on icon "button" at bounding box center [535, 7] width 5 height 5
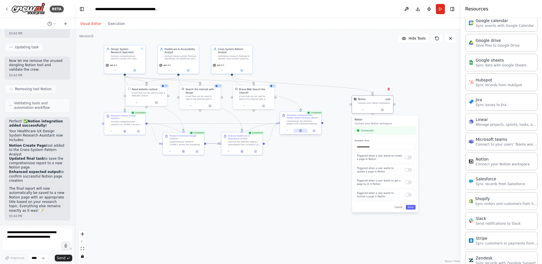
click at [299, 131] on icon at bounding box center [300, 130] width 3 height 3
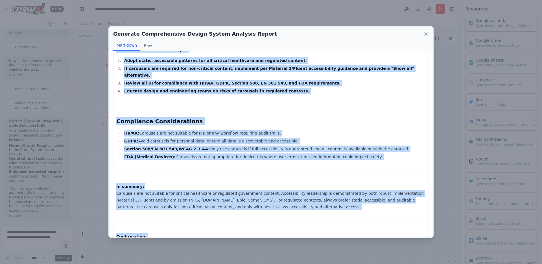
scroll to position [1201, 0]
drag, startPoint x: 119, startPoint y: 62, endPoint x: 336, endPoint y: 228, distance: 273.2
copy div "Comprehensive Carousel Pattern Analysis for Healthcare and Regulated UX Executi…"
click at [449, 79] on div "Generate Comprehensive Design System Analysis Report Markdown Raw Comprehensive…" at bounding box center [271, 132] width 542 height 264
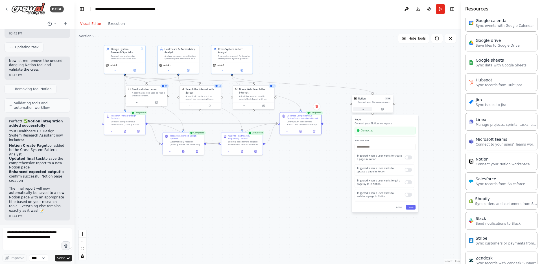
click at [365, 110] on button at bounding box center [362, 109] width 19 height 4
click at [50, 195] on p "The final report will now automatically be saved to a new Notion page with an a…" at bounding box center [37, 199] width 56 height 27
